Goal: Check status: Check status

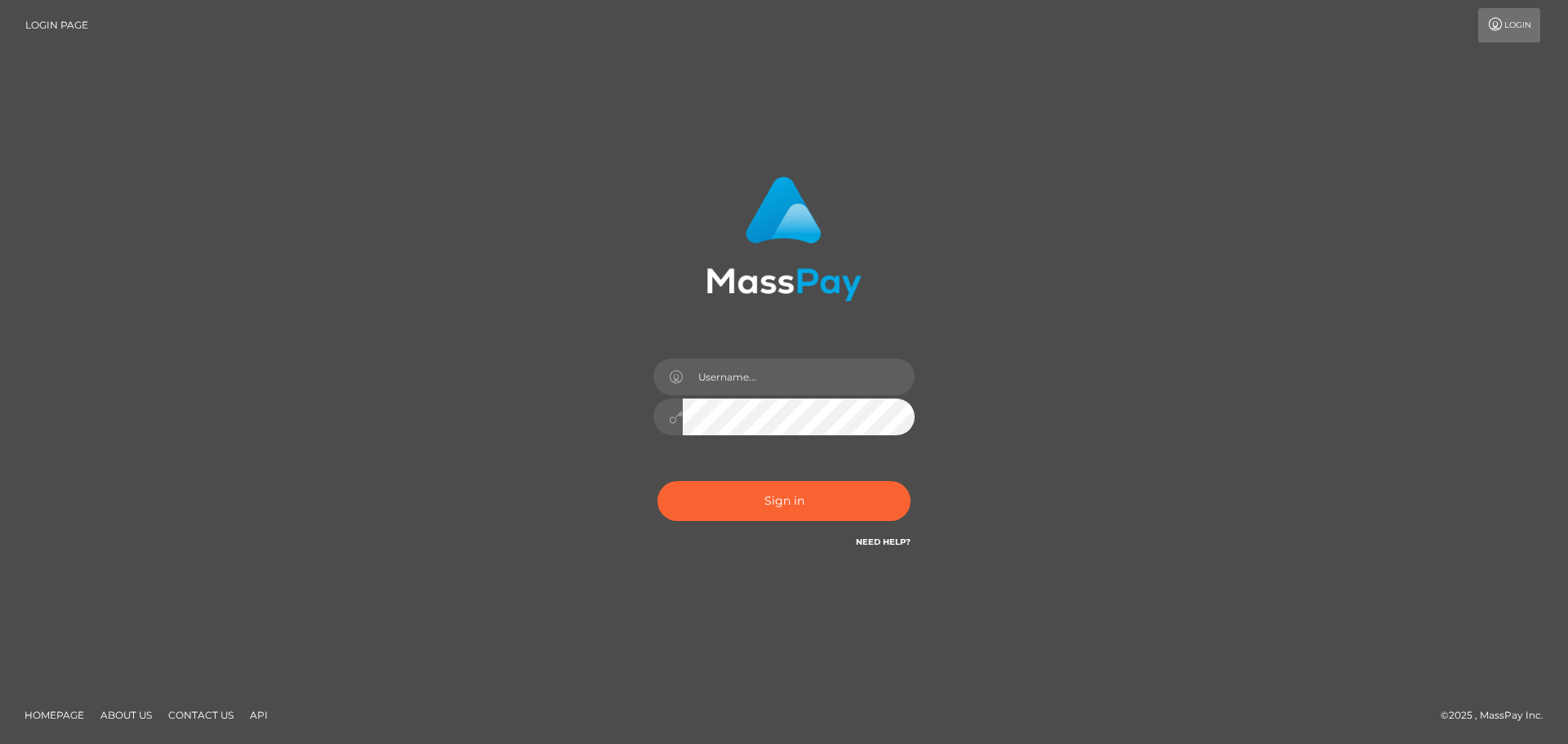
click at [778, 344] on div "Sign in" at bounding box center [784, 363] width 428 height 399
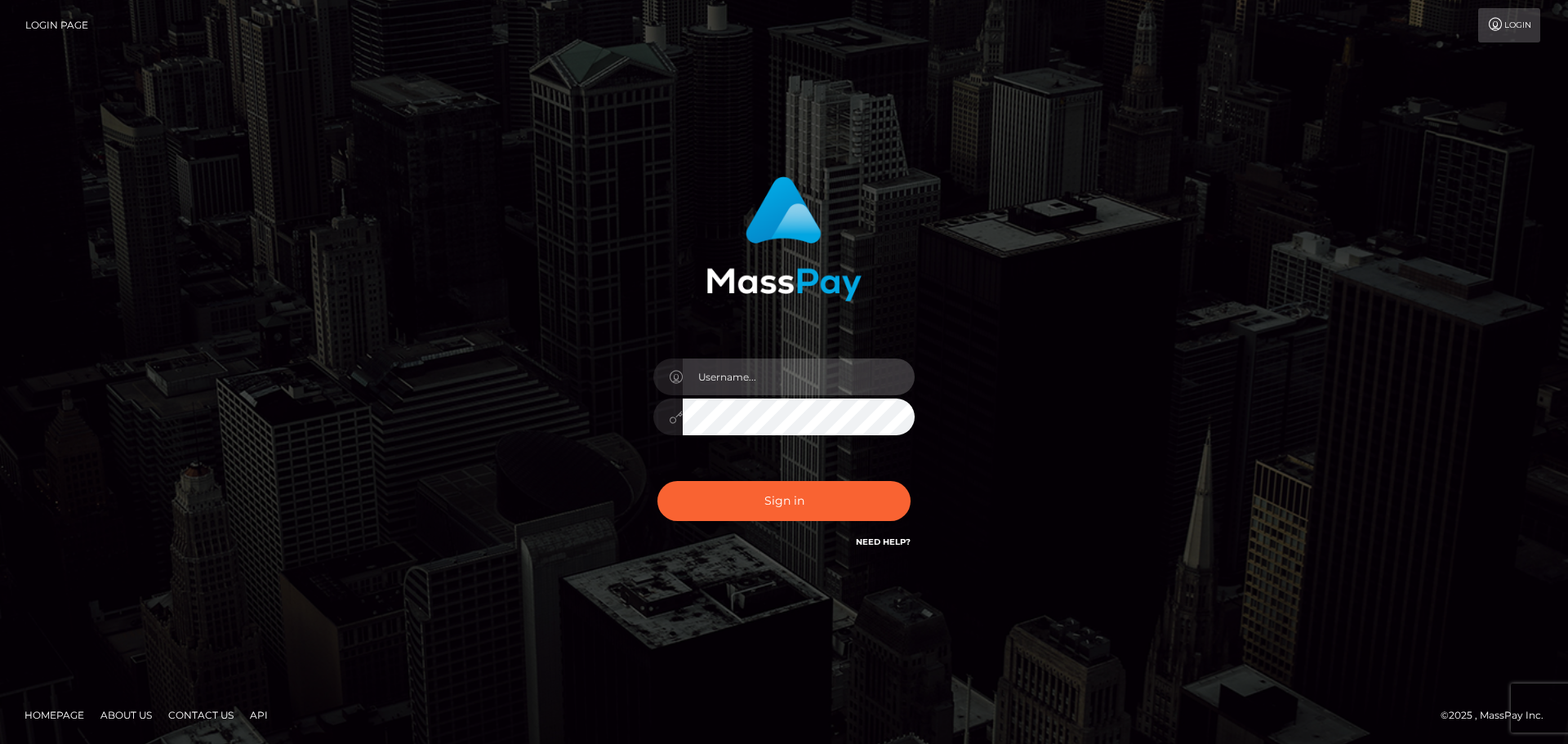
click at [773, 377] on input "text" at bounding box center [799, 377] width 232 height 37
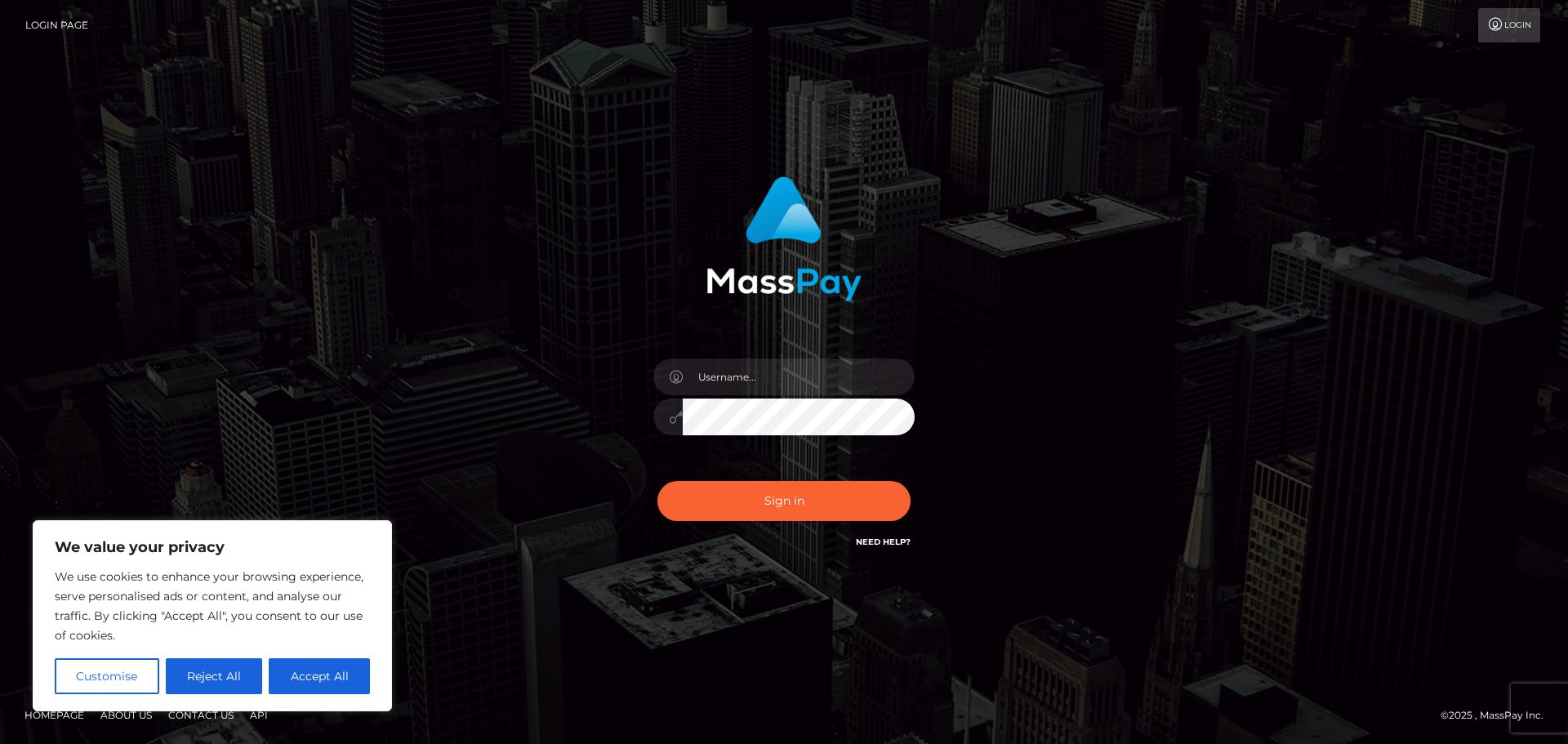
click at [952, 291] on div at bounding box center [784, 232] width 428 height 137
click at [834, 369] on input "text" at bounding box center [799, 377] width 232 height 37
click at [825, 374] on input "text" at bounding box center [799, 377] width 232 height 37
click at [917, 374] on div at bounding box center [784, 409] width 286 height 125
click at [796, 380] on input "text" at bounding box center [799, 377] width 232 height 37
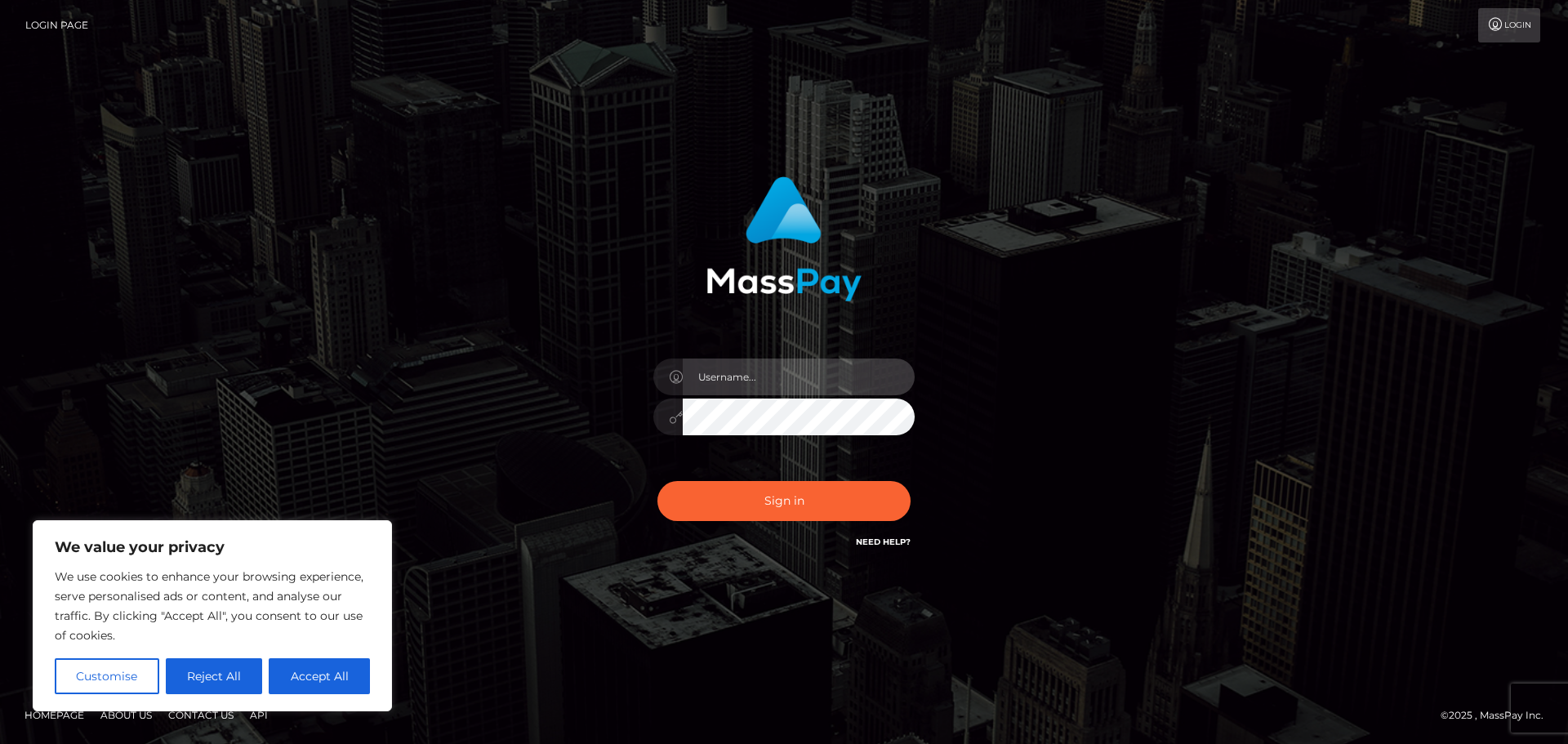
click at [772, 390] on input "text" at bounding box center [799, 377] width 232 height 37
click at [772, 388] on input "text" at bounding box center [799, 377] width 232 height 37
click at [769, 388] on input "text" at bounding box center [799, 377] width 232 height 37
click at [745, 376] on input "text" at bounding box center [799, 377] width 232 height 37
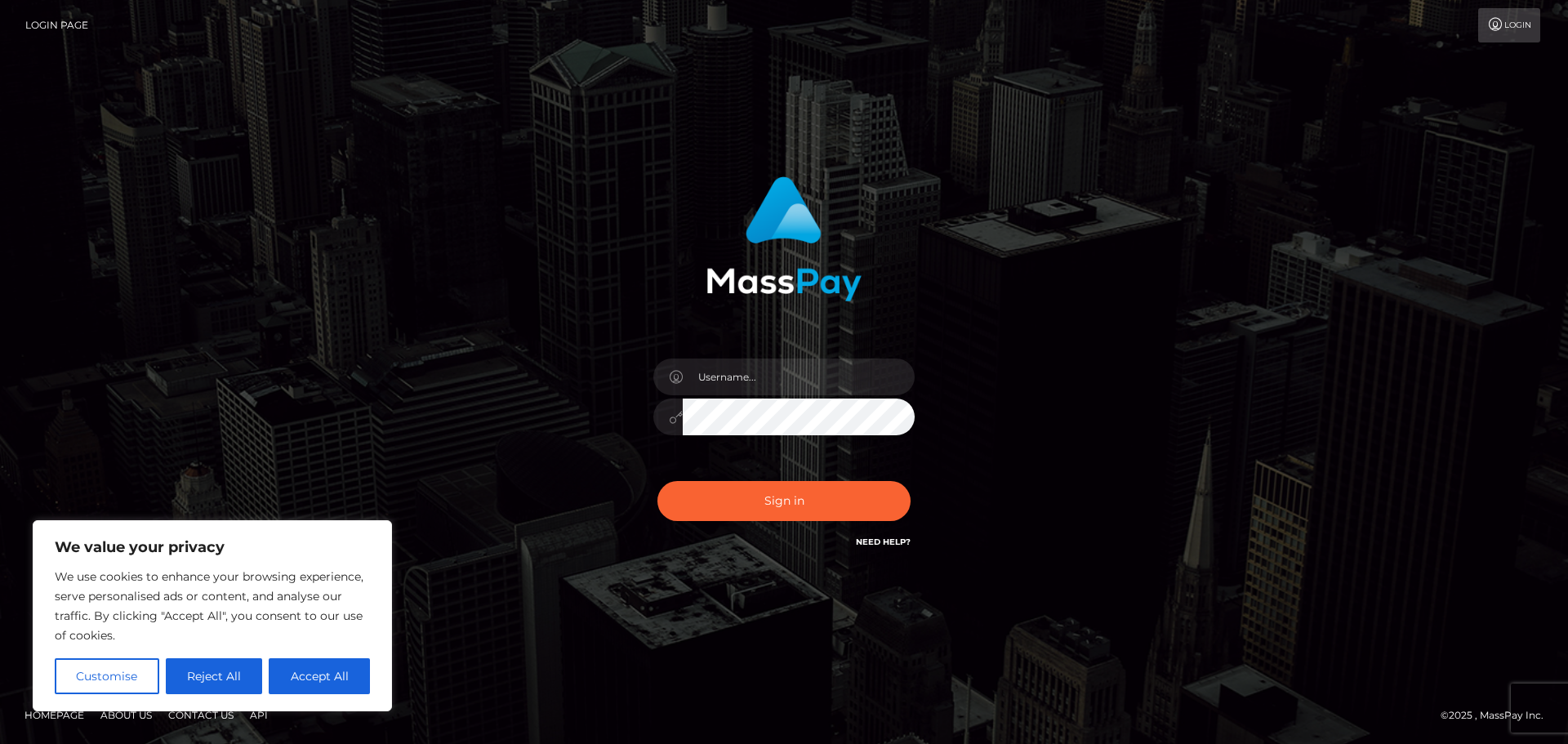
click at [789, 353] on div at bounding box center [784, 409] width 286 height 125
click at [802, 391] on input "text" at bounding box center [799, 377] width 232 height 37
type input "paymentsupportteam"
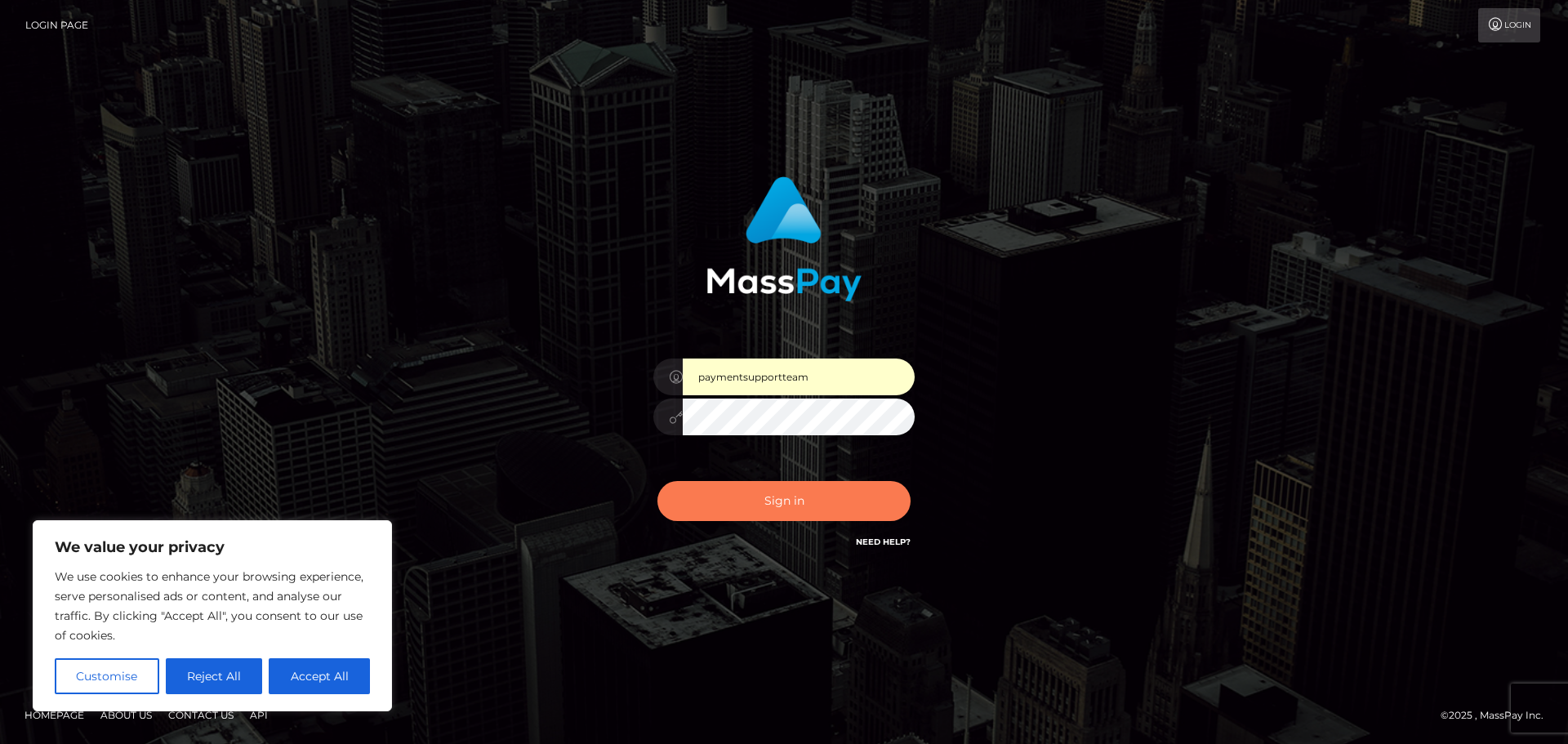
click at [798, 500] on button "Sign in" at bounding box center [784, 501] width 253 height 40
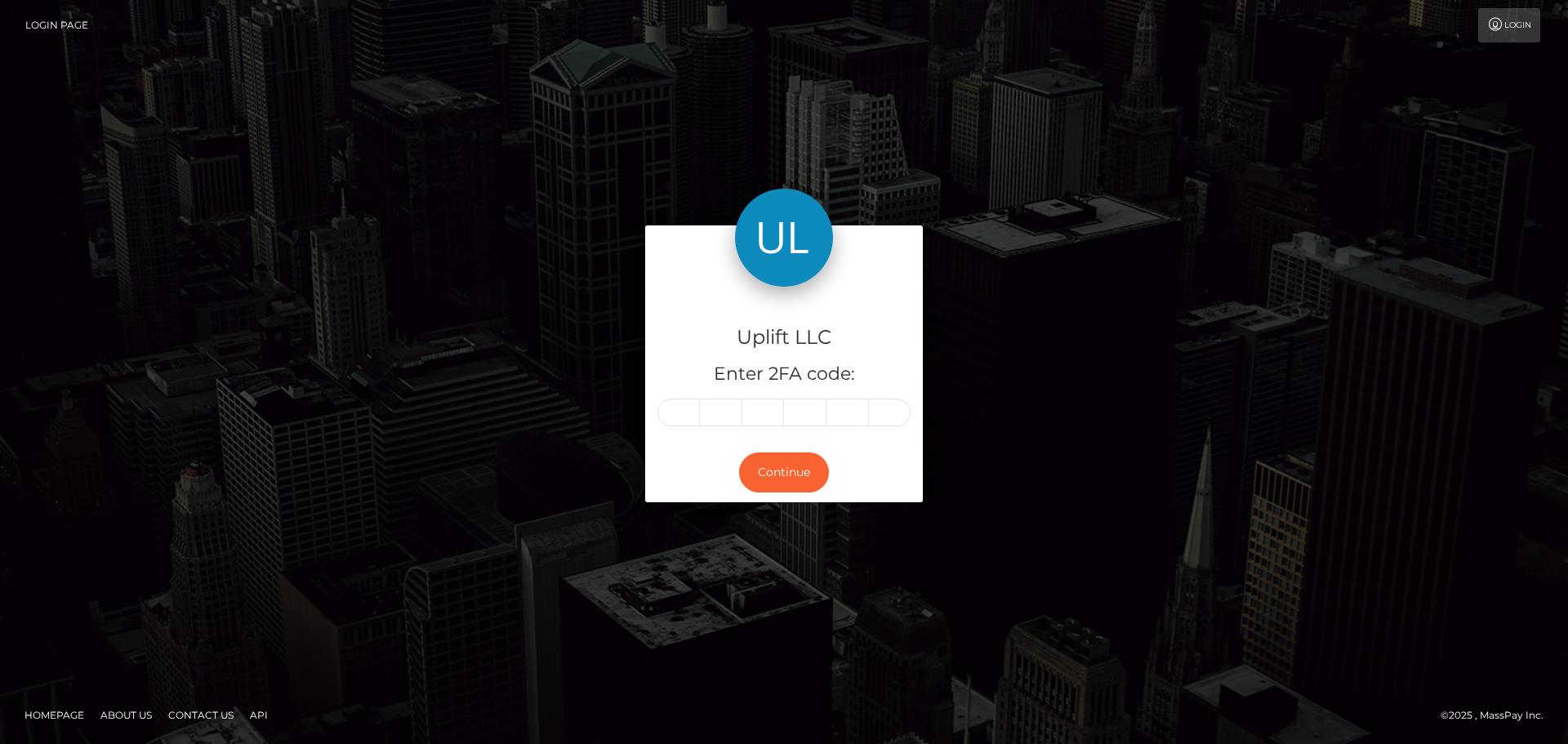
click at [861, 152] on div "Uplift LLC Enter 2FA code: Continue" at bounding box center [784, 372] width 1568 height 538
click at [683, 417] on span at bounding box center [683, 412] width 10 height 13
type input "2"
type input "9"
type input "3"
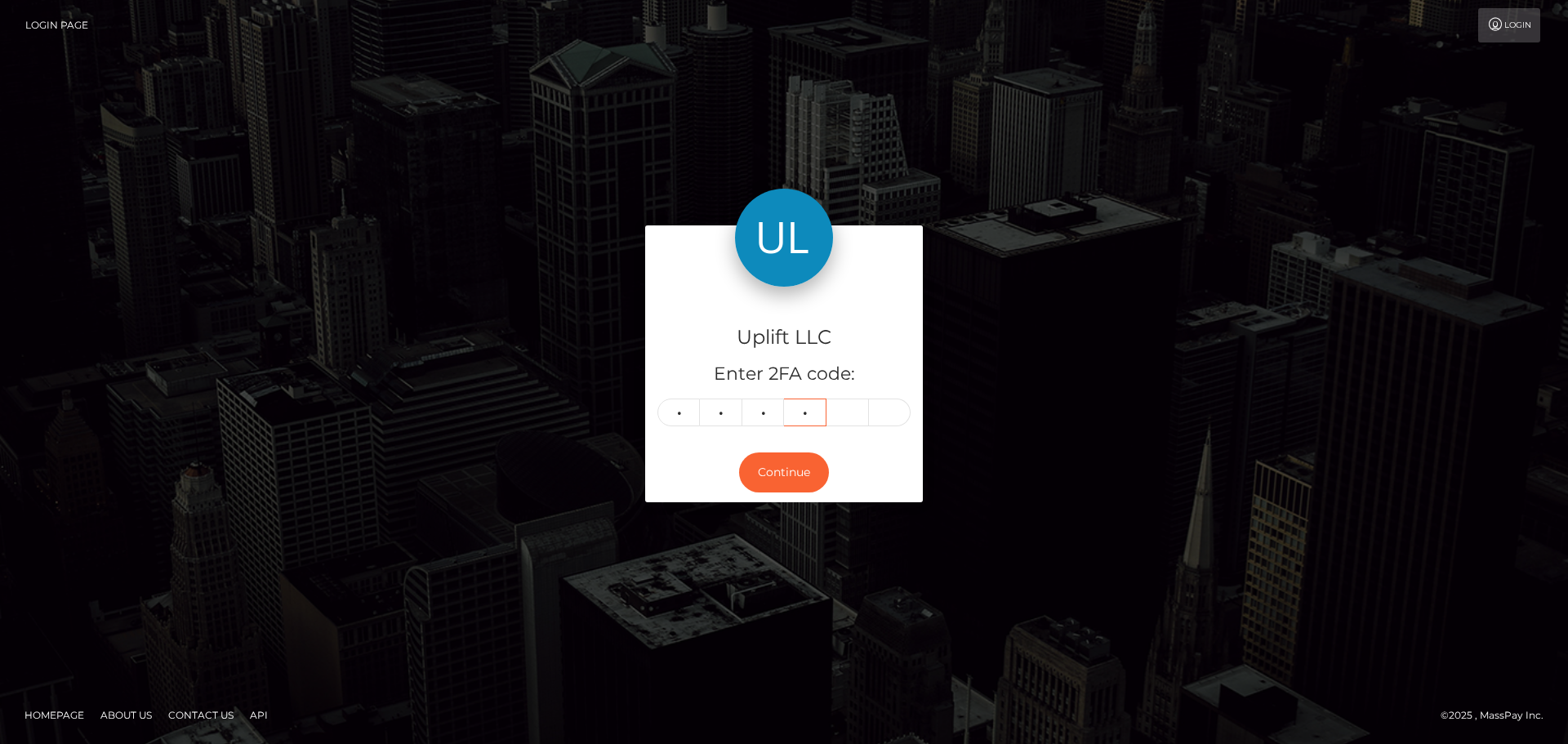
type input "7"
type input "3"
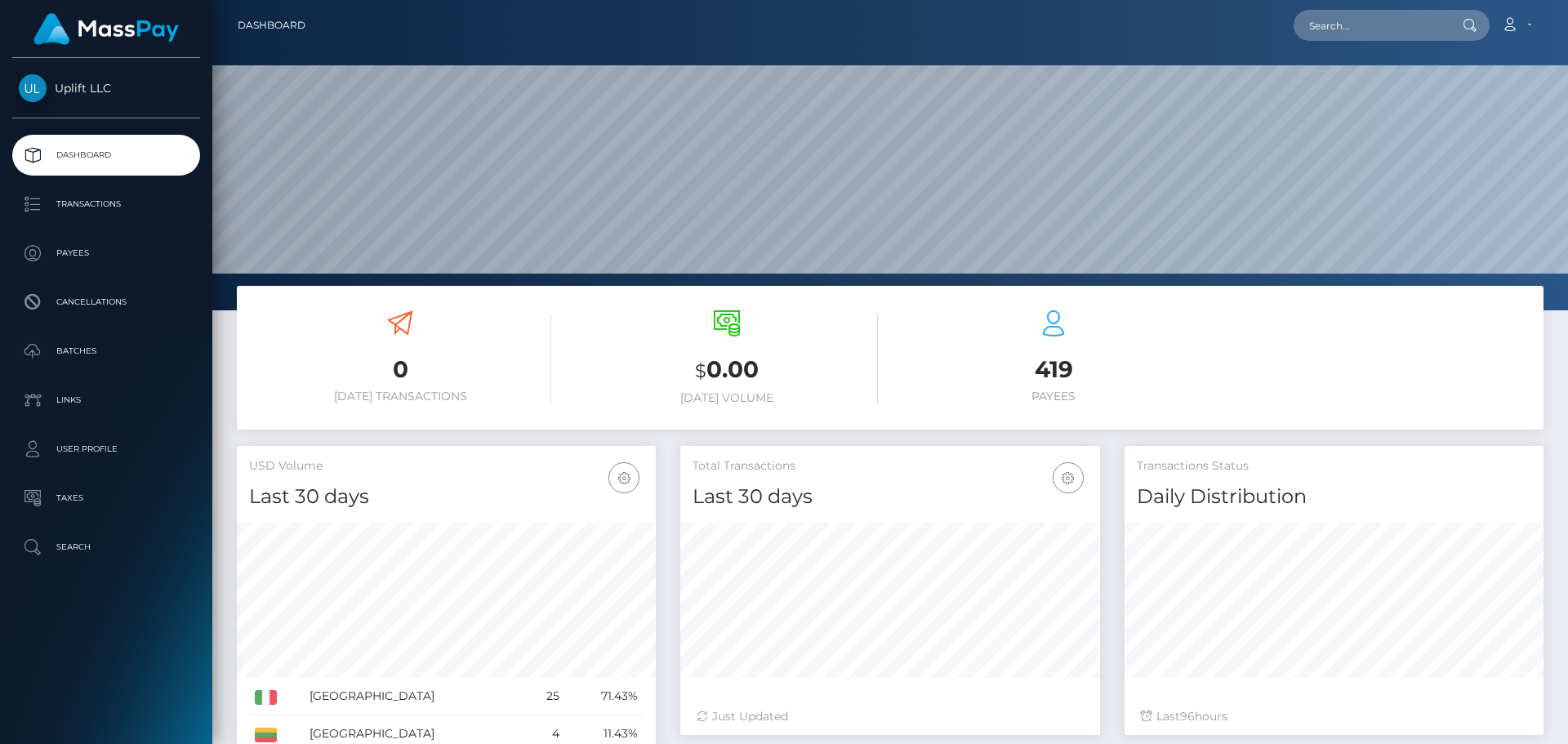
scroll to position [290, 420]
click at [118, 357] on p "Batches" at bounding box center [107, 352] width 175 height 25
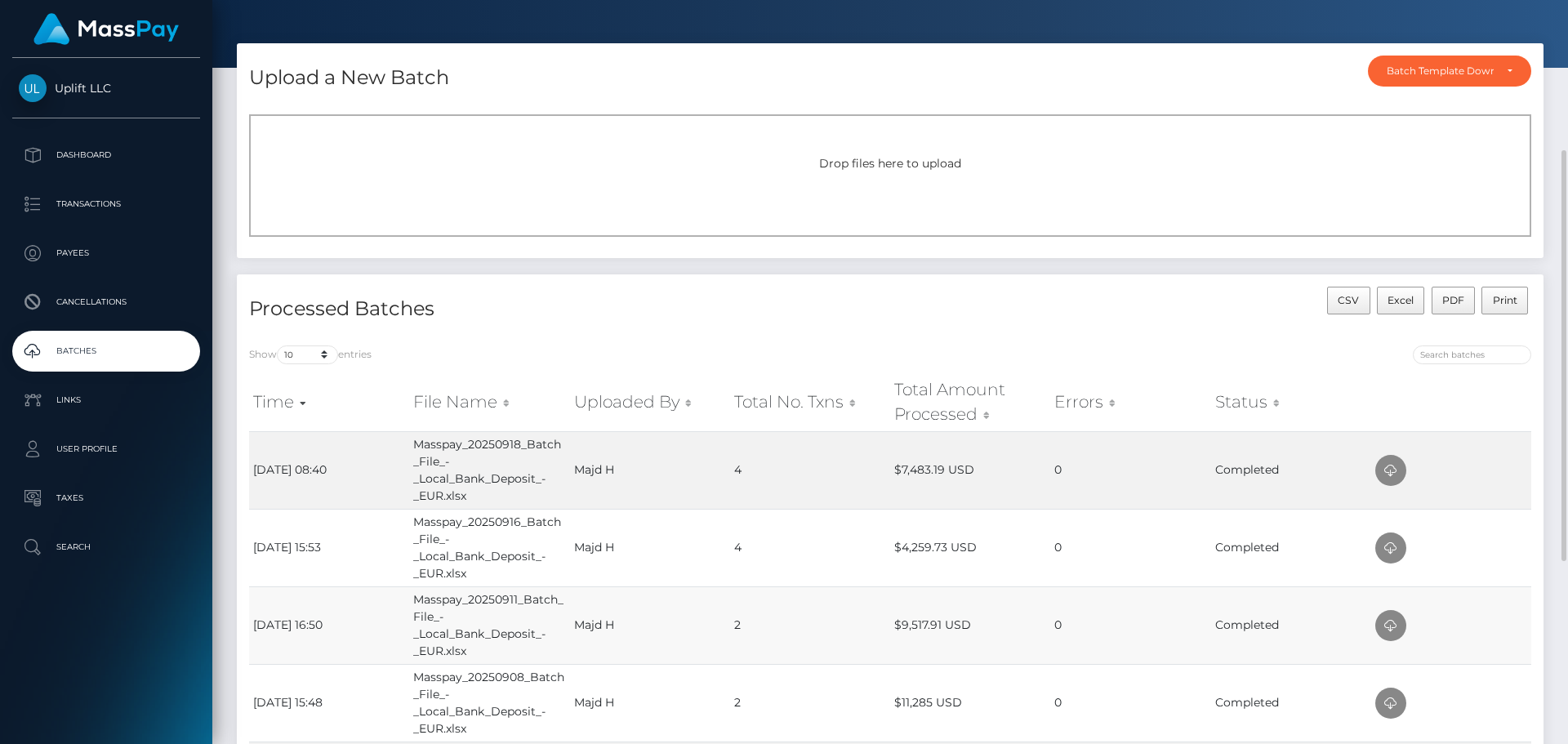
scroll to position [206, 0]
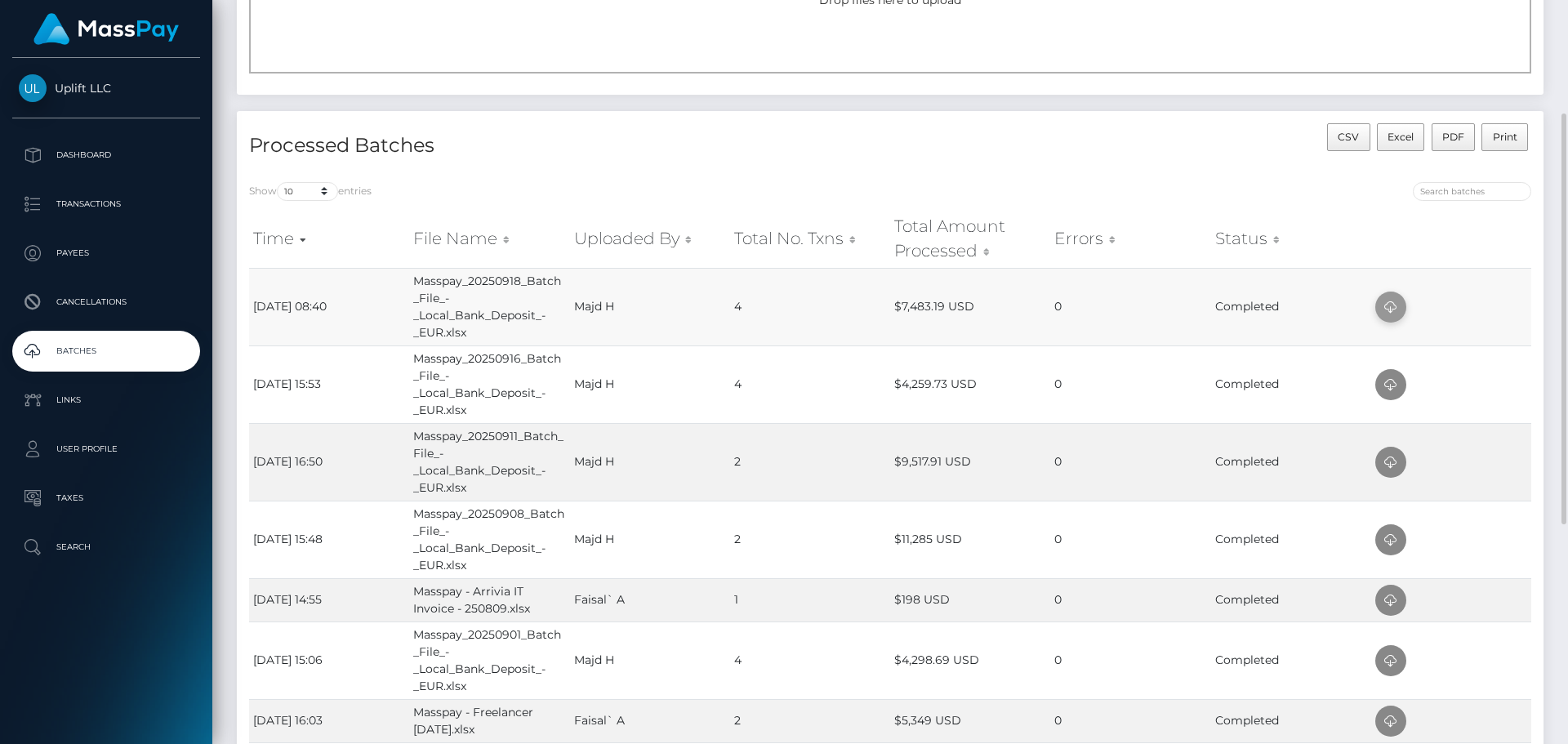
click at [1396, 305] on icon at bounding box center [1390, 307] width 20 height 20
click at [1391, 391] on icon at bounding box center [1390, 385] width 20 height 20
